Goal: Task Accomplishment & Management: Manage account settings

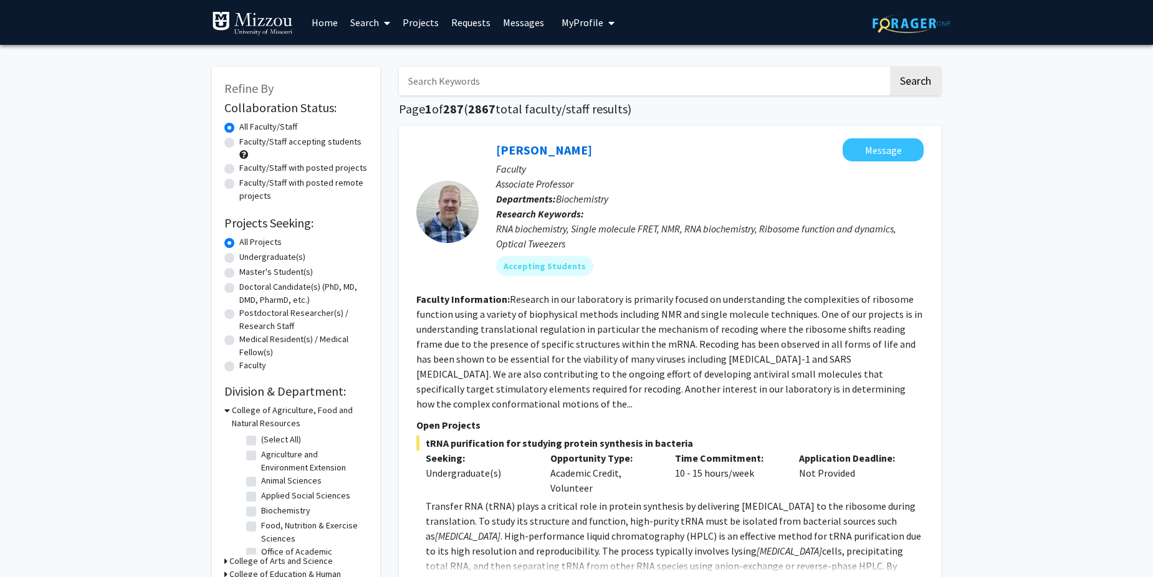
click at [575, 22] on span "My Profile" at bounding box center [583, 22] width 42 height 12
click at [608, 62] on span "[PERSON_NAME]" at bounding box center [639, 58] width 75 height 14
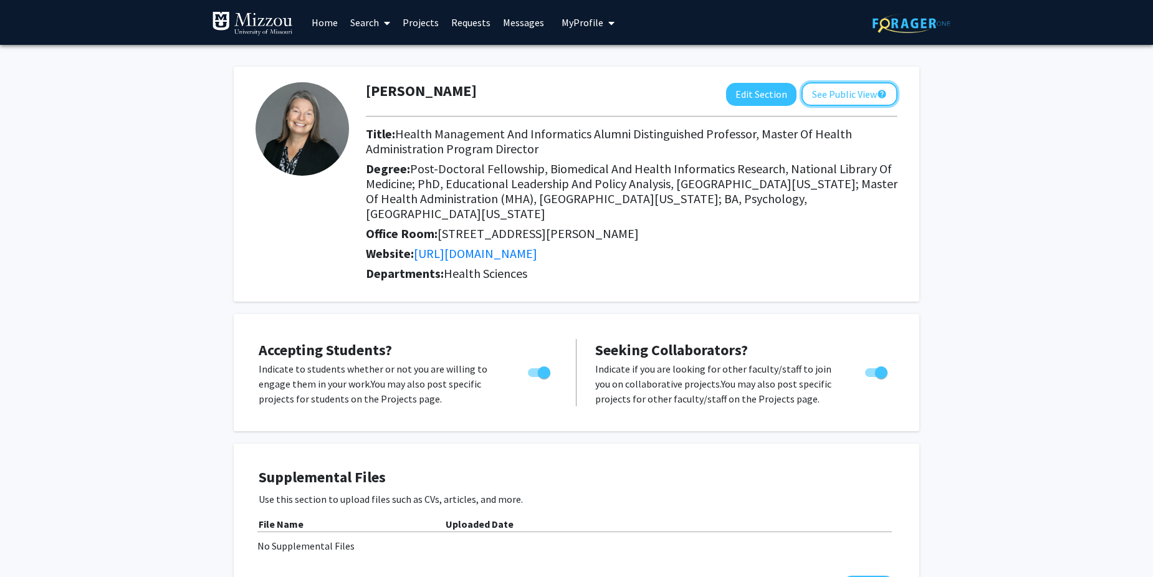
click at [857, 92] on button "See Public View help" at bounding box center [850, 94] width 96 height 24
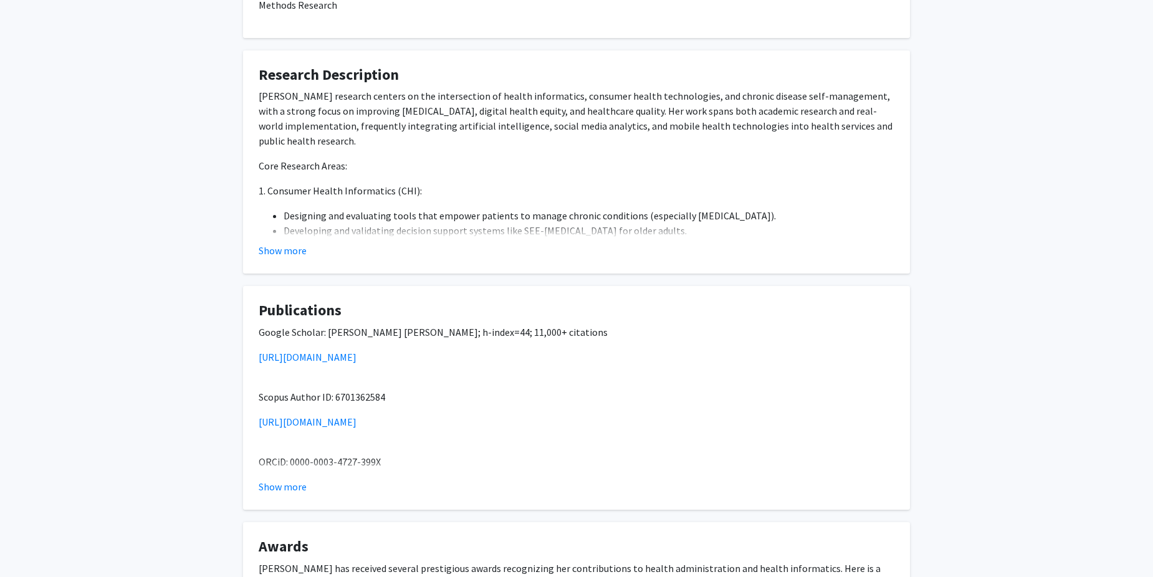
scroll to position [855, 0]
